Goal: Information Seeking & Learning: Learn about a topic

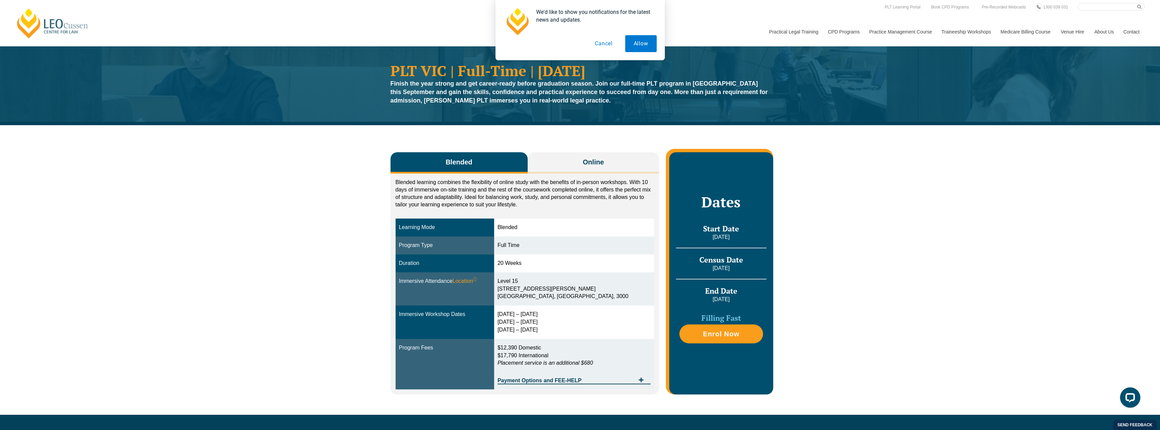
click at [650, 42] on button "Allow" at bounding box center [640, 43] width 31 height 17
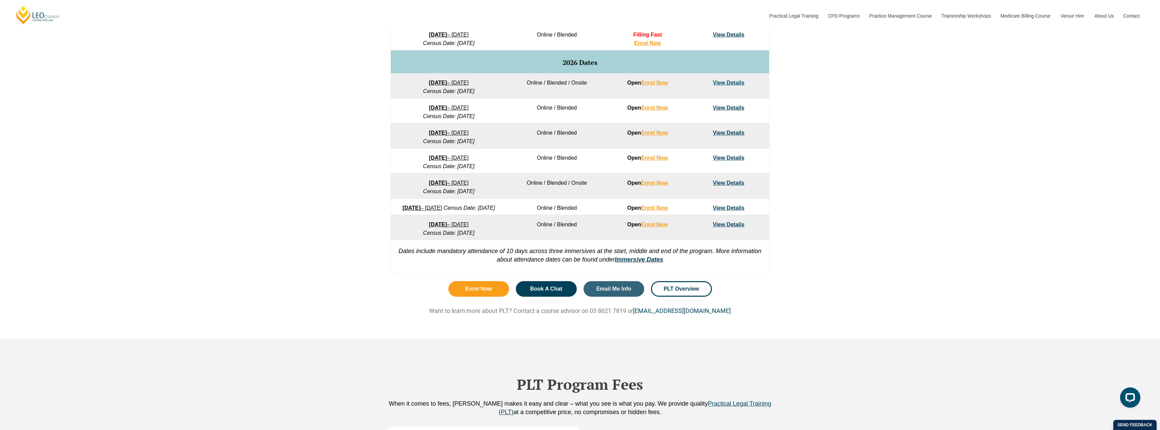
click at [442, 208] on link "21 September 2026 – 19 February 2027" at bounding box center [422, 208] width 40 height 6
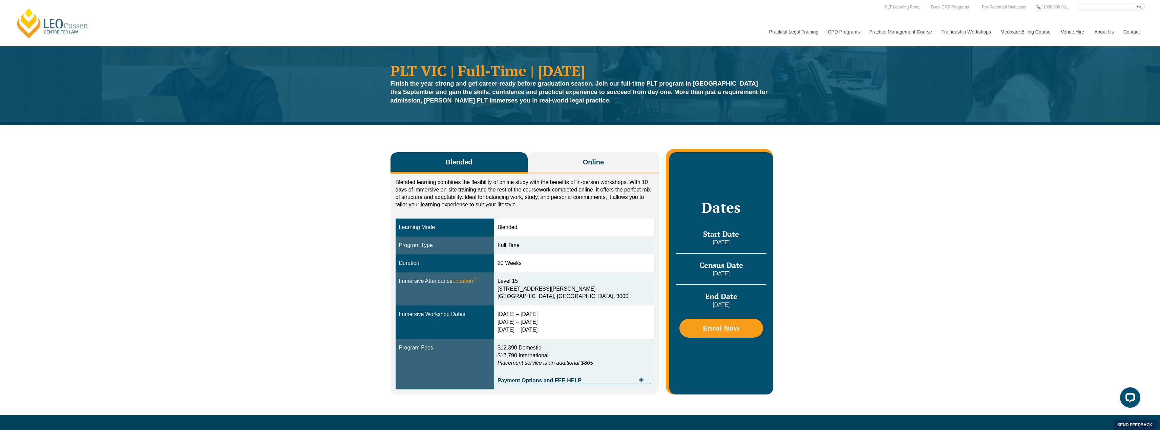
click at [453, 316] on div "Immersive Workshop Dates" at bounding box center [445, 315] width 92 height 8
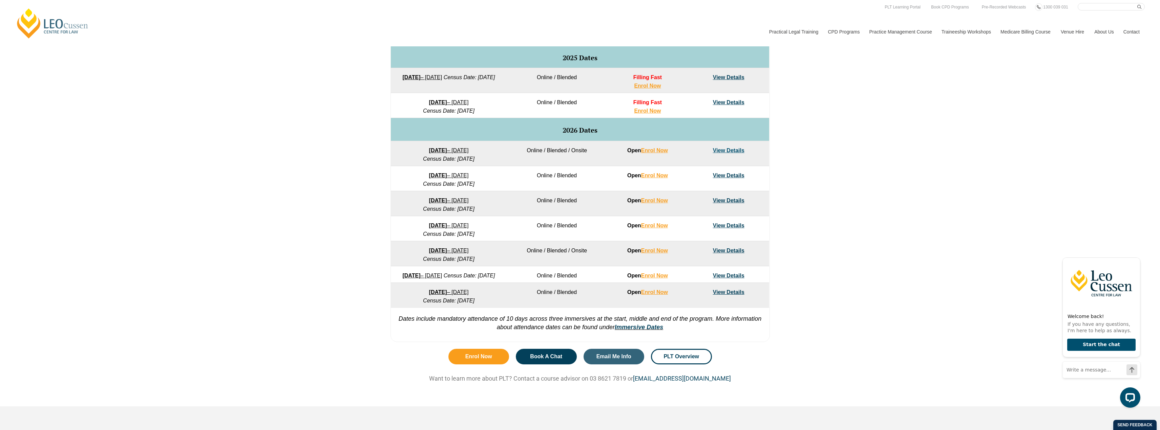
scroll to position [305, 0]
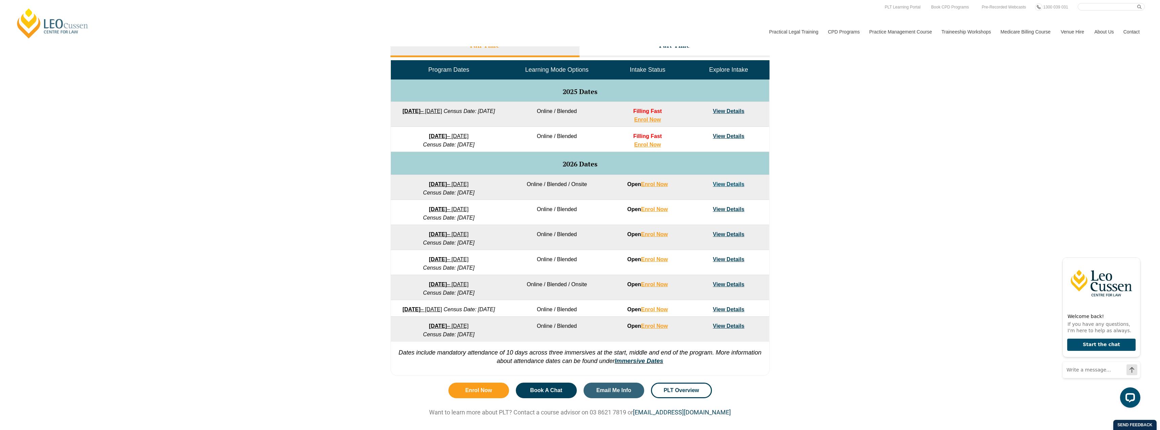
click at [728, 113] on link "View Details" at bounding box center [728, 111] width 31 height 6
